Goal: Communication & Community: Answer question/provide support

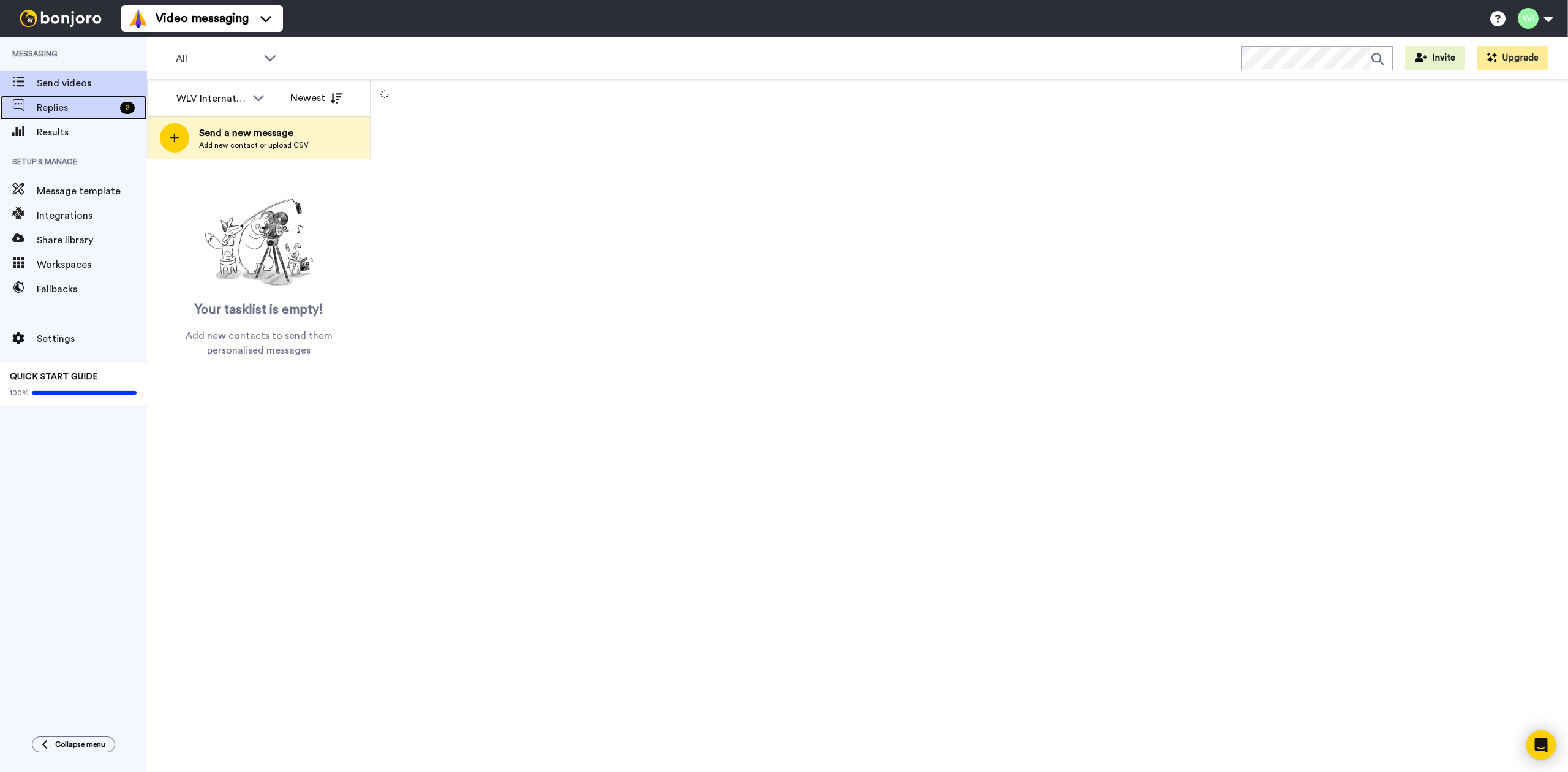
click at [93, 100] on span "Replies" at bounding box center [75, 108] width 78 height 15
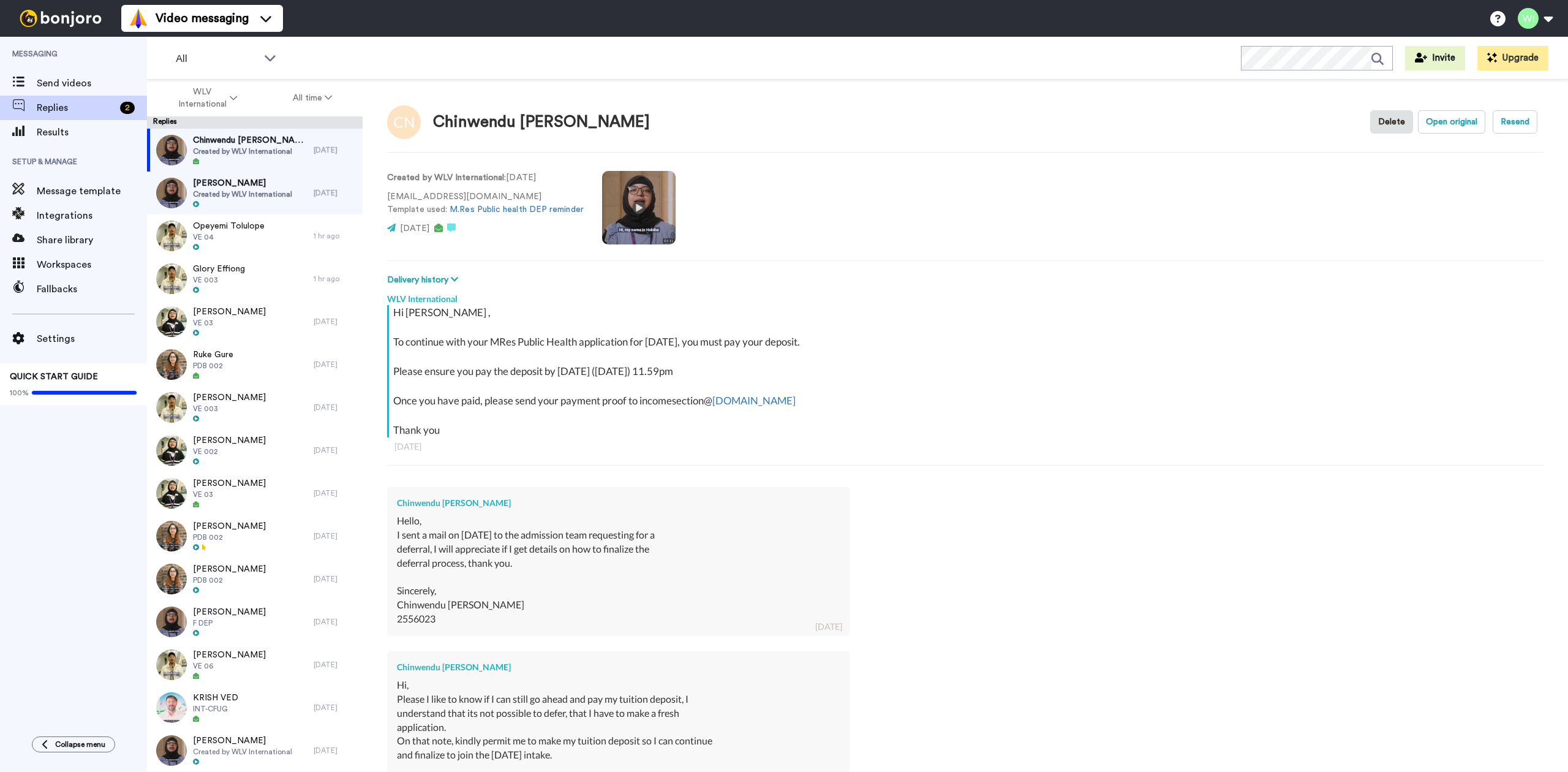
scroll to position [211, 0]
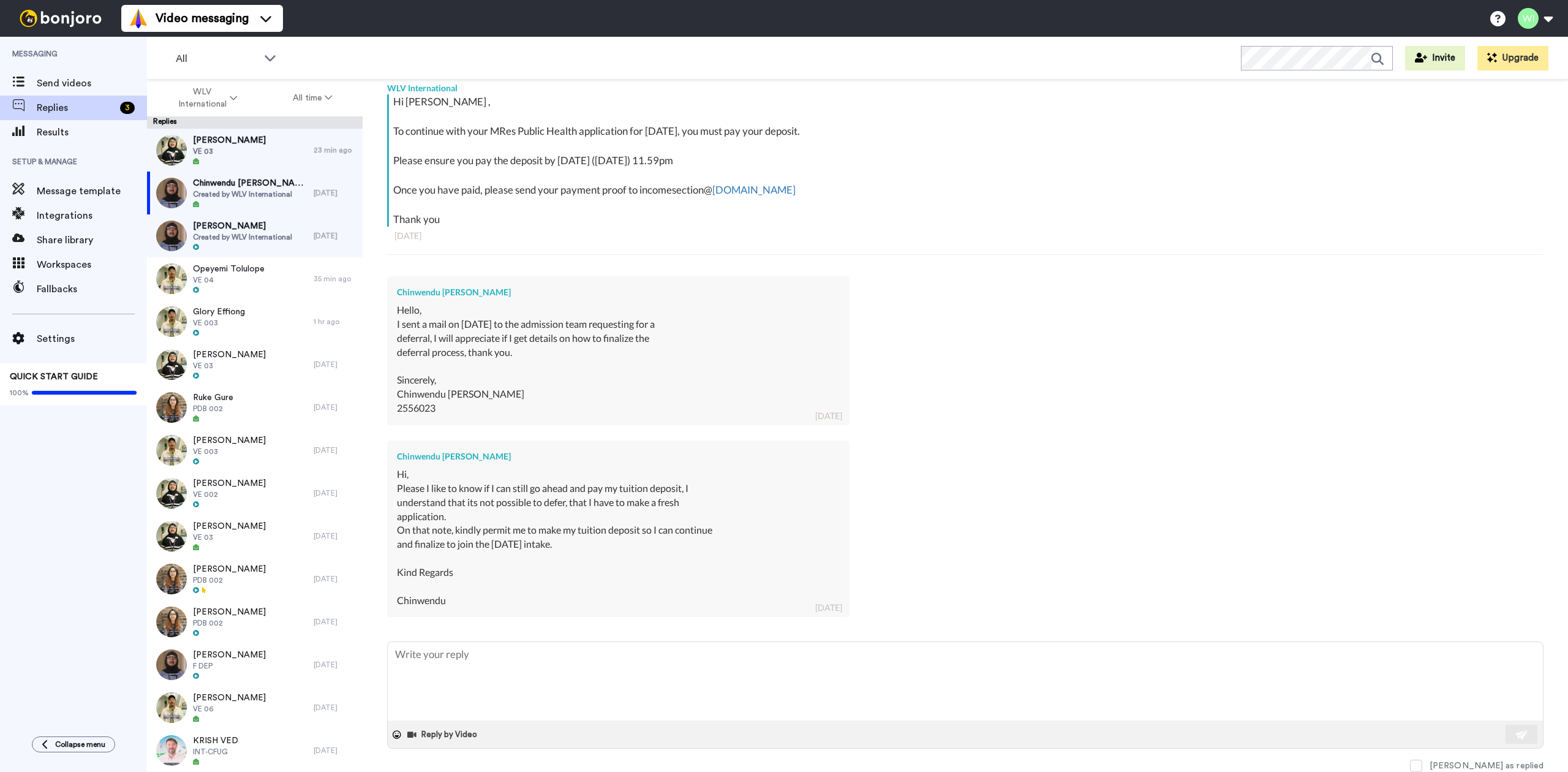
type textarea "x"
